Goal: Task Accomplishment & Management: Manage account settings

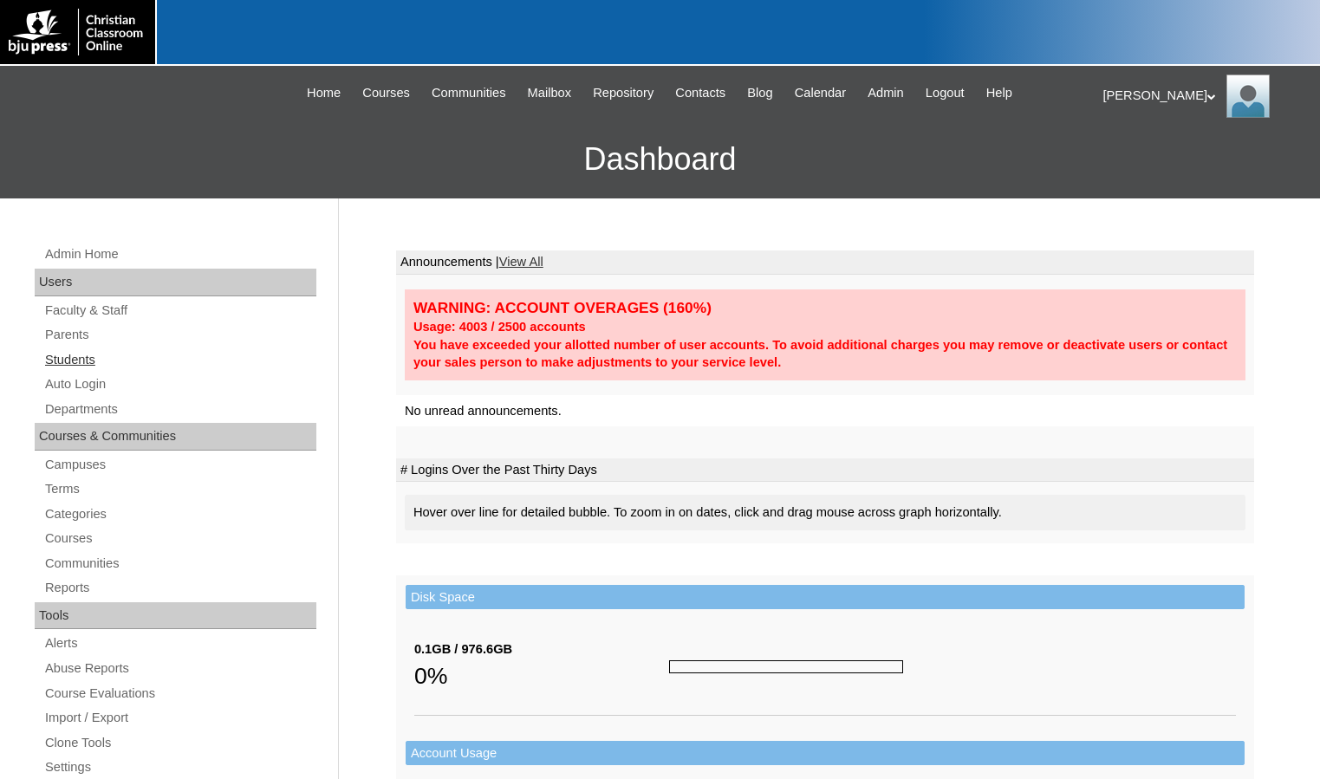
click at [64, 362] on link "Students" at bounding box center [179, 360] width 273 height 22
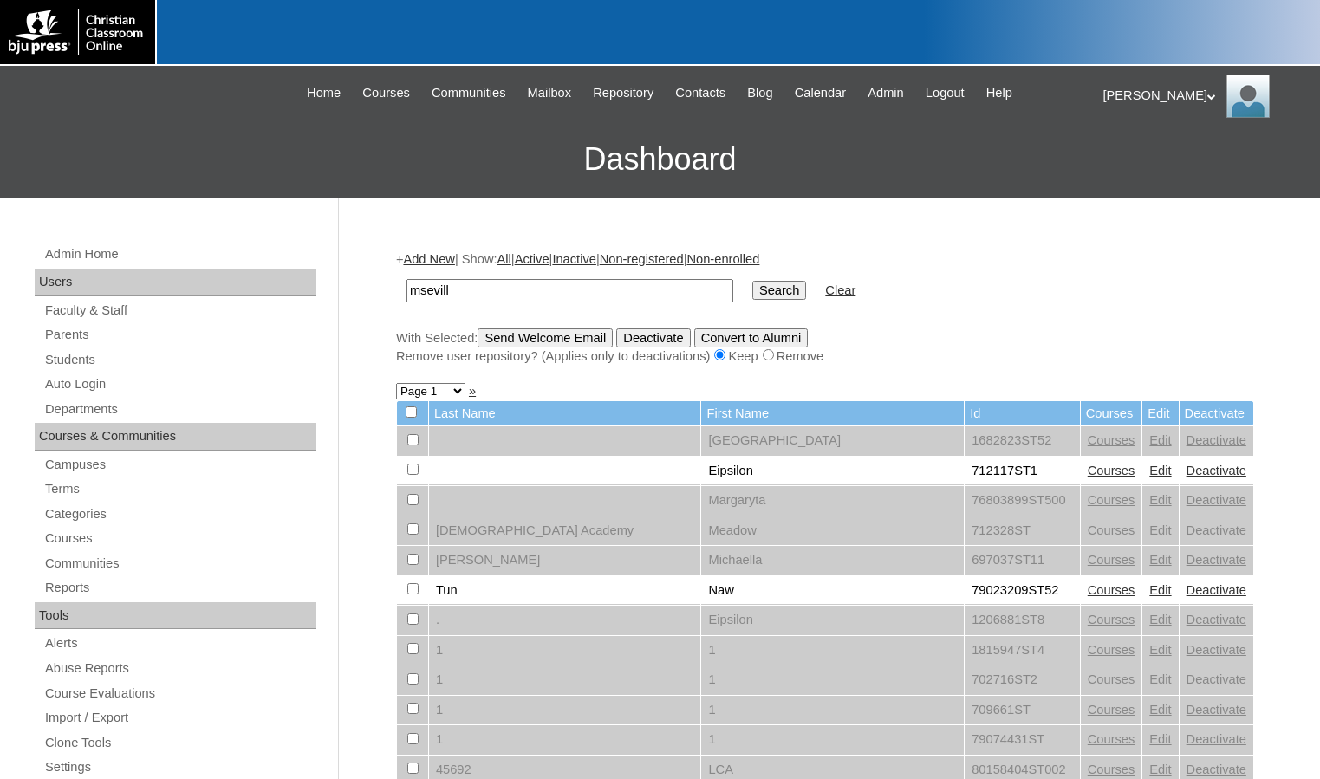
type input "msevill"
click at [752, 281] on input "Search" at bounding box center [779, 290] width 54 height 19
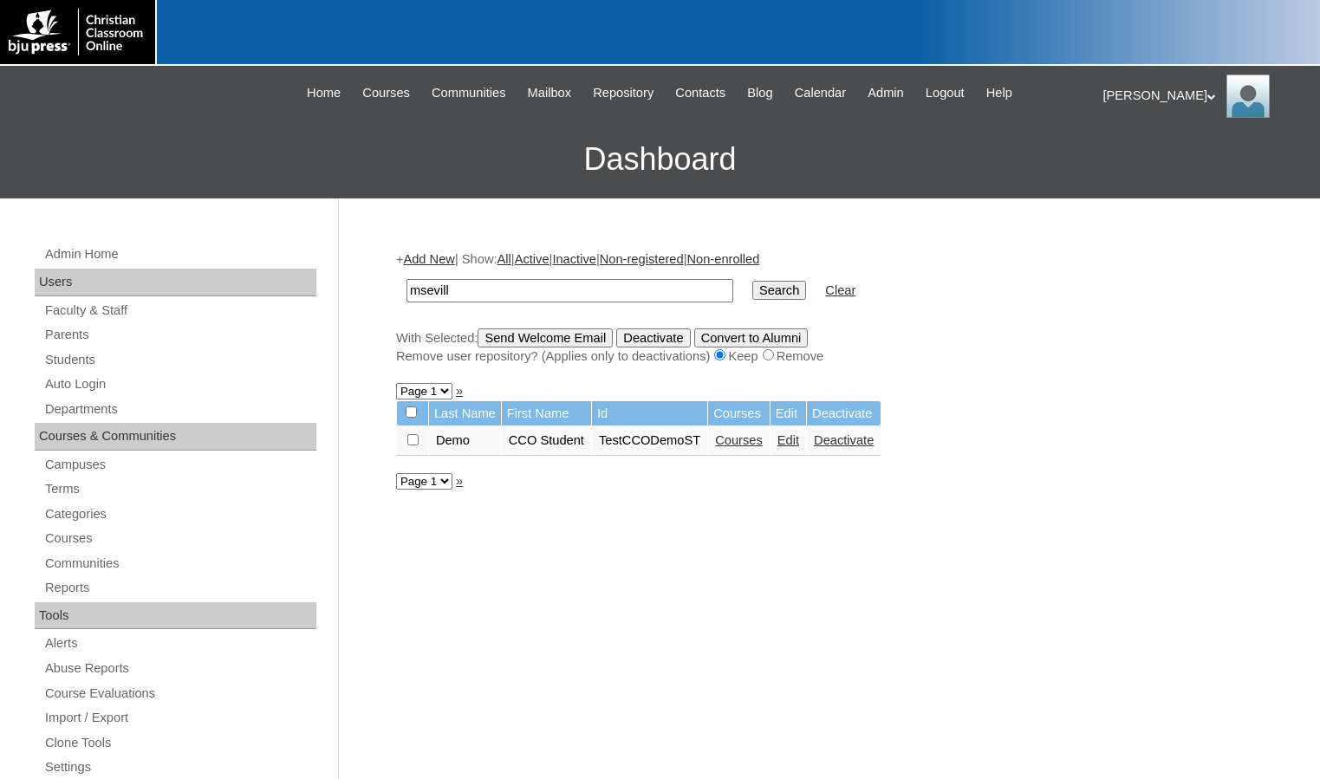
click at [750, 440] on link "Courses" at bounding box center [739, 440] width 48 height 14
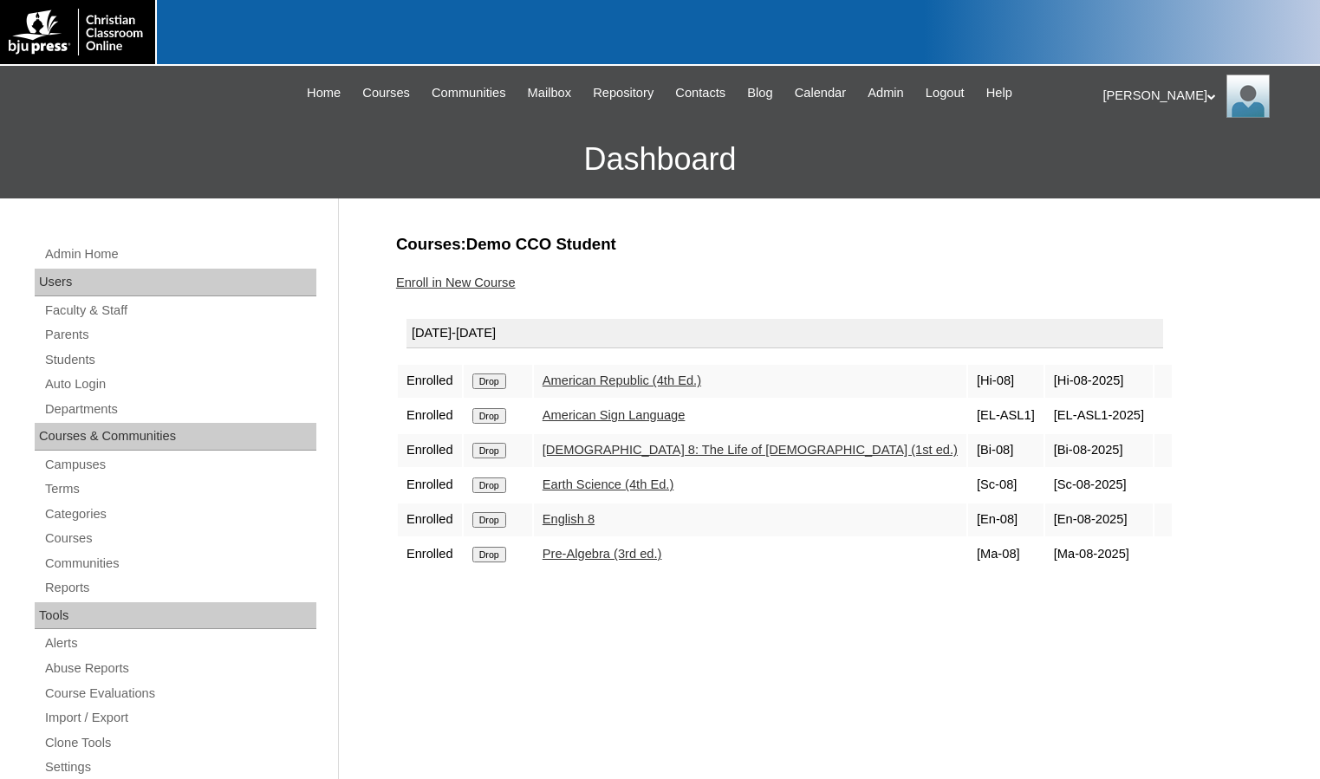
click at [498, 280] on link "Enroll in New Course" at bounding box center [456, 283] width 120 height 14
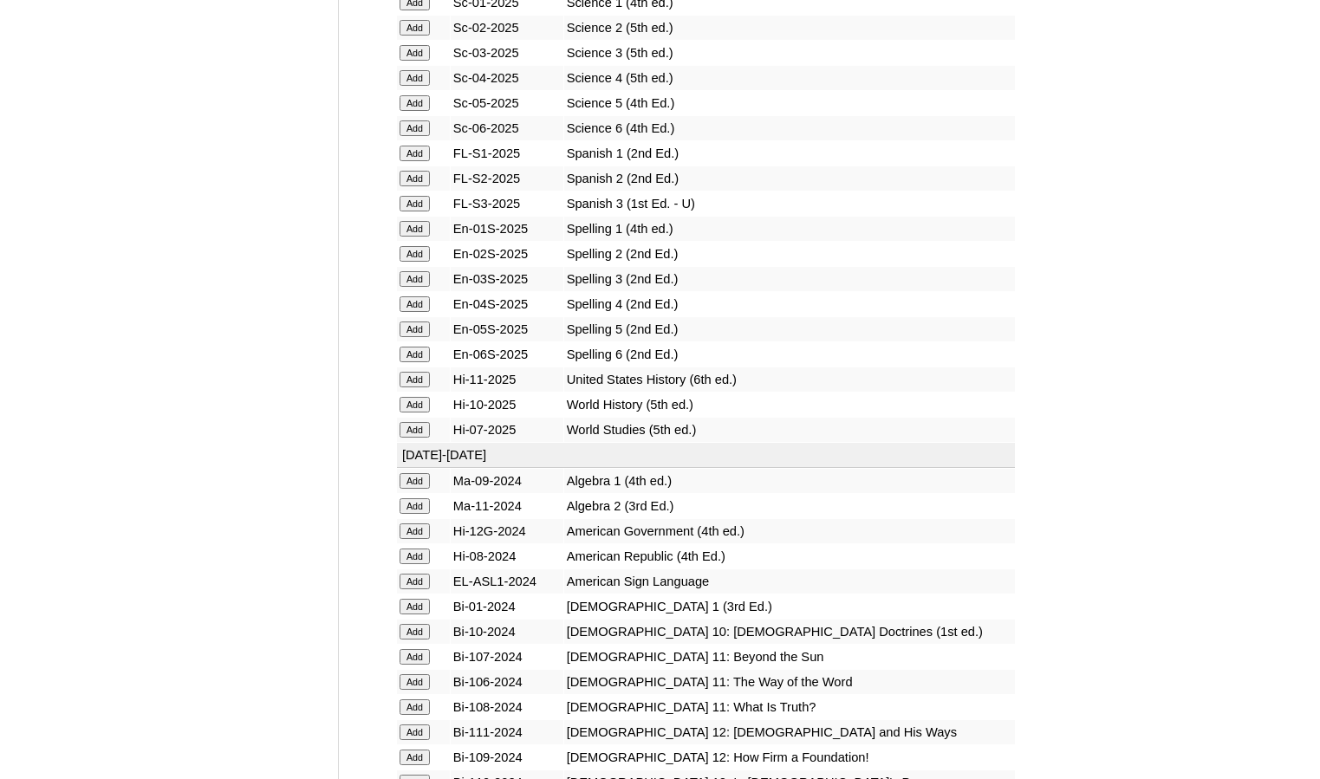
scroll to position [2167, 0]
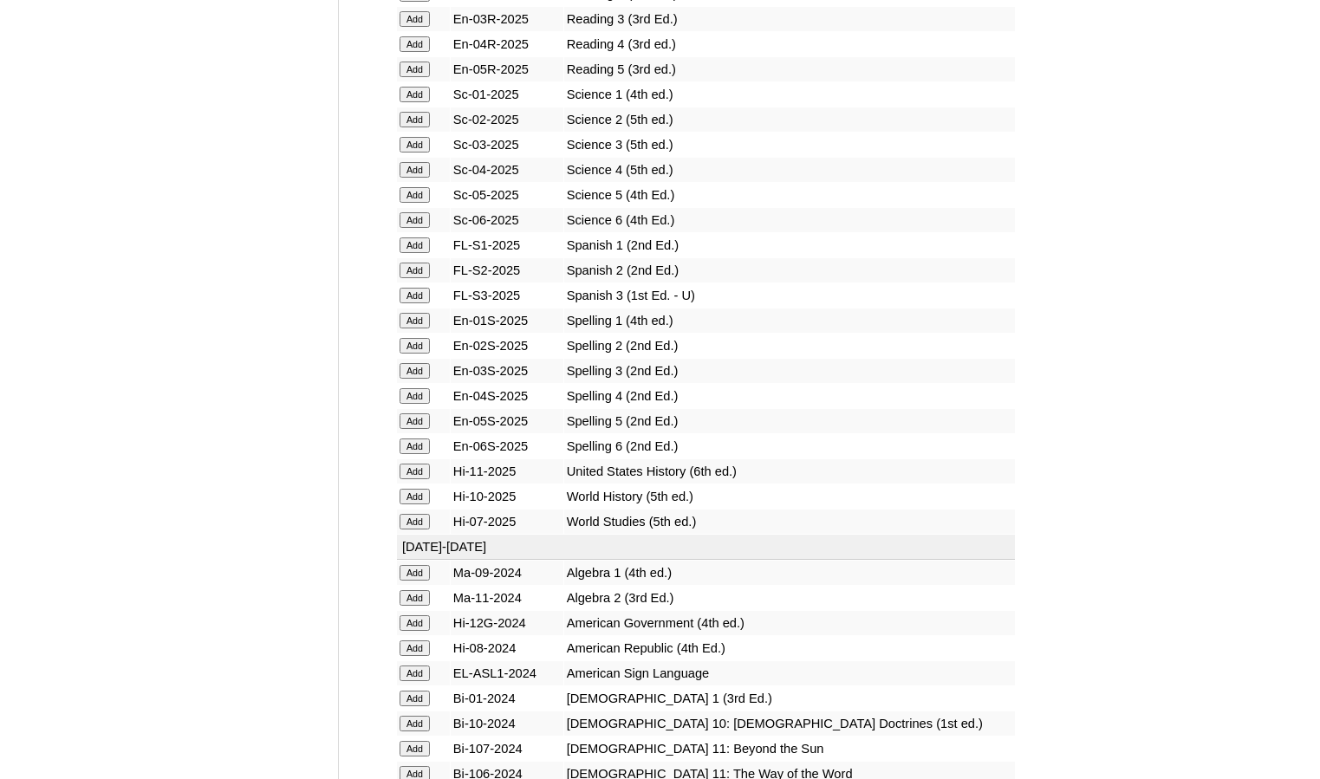
click at [416, 251] on input "Add" at bounding box center [415, 246] width 30 height 16
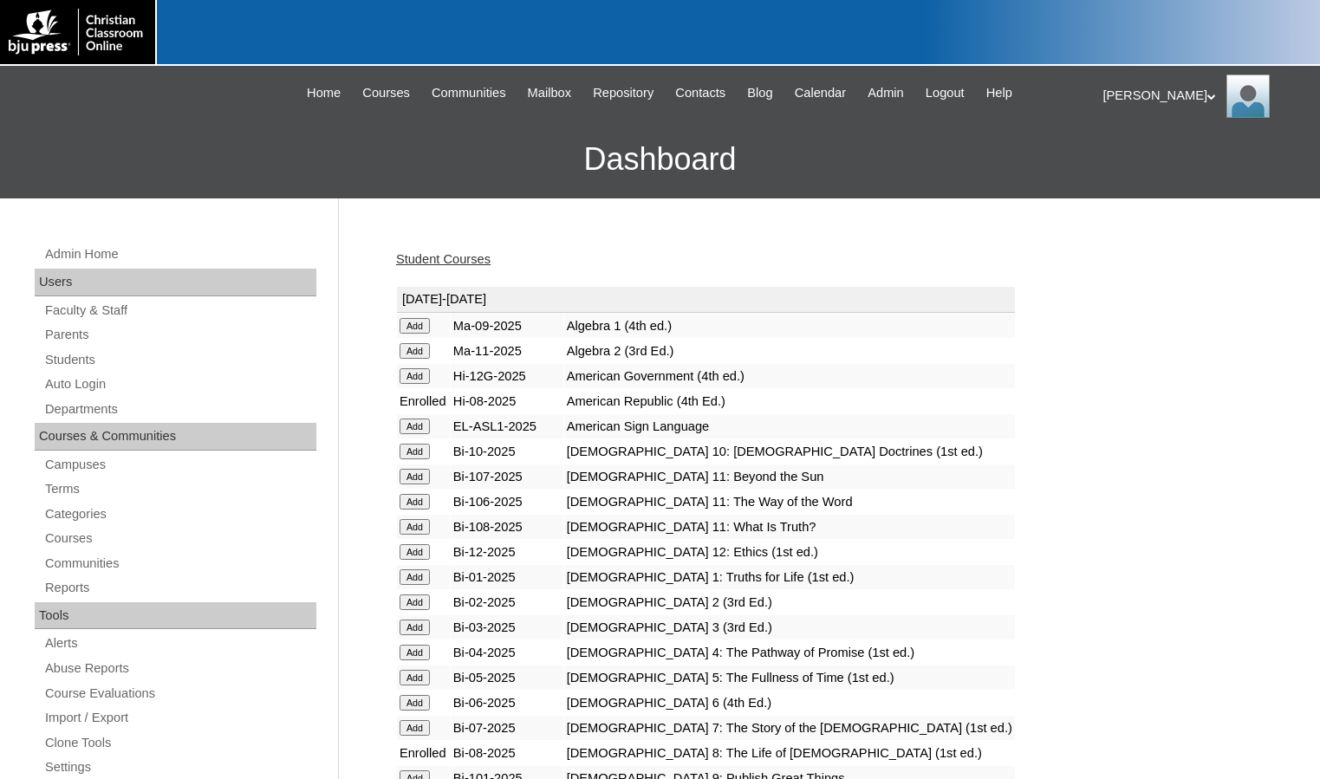
click at [1122, 89] on div "[PERSON_NAME] My Profile My Settings Logout" at bounding box center [1204, 96] width 200 height 43
click at [1125, 165] on span "Logout" at bounding box center [1134, 162] width 35 height 13
